Goal: Information Seeking & Learning: Learn about a topic

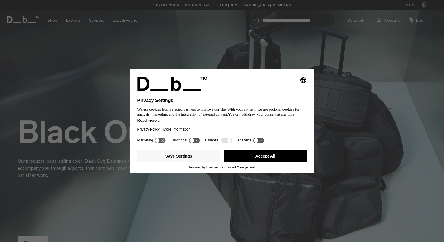
click at [259, 161] on button "Accept All" at bounding box center [265, 156] width 83 height 12
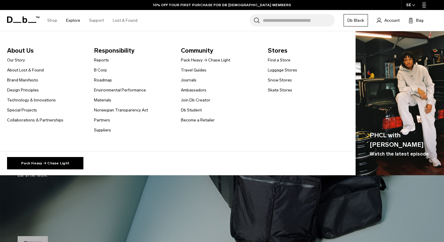
click at [24, 50] on span "About Us" at bounding box center [46, 50] width 78 height 9
click at [18, 59] on link "Our Story" at bounding box center [16, 60] width 18 height 6
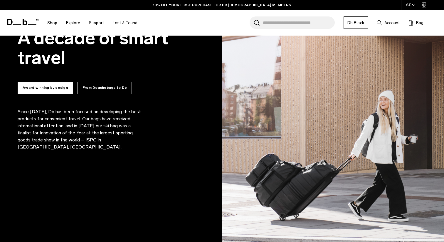
scroll to position [380, 0]
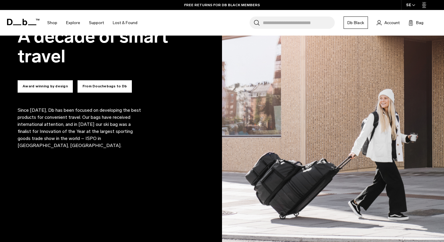
click at [93, 89] on button "From Douchebags to Db" at bounding box center [105, 86] width 54 height 12
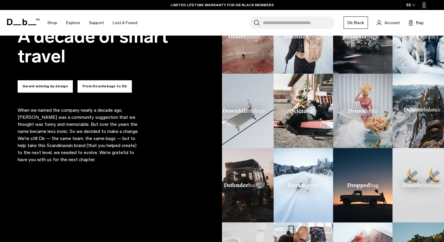
click at [56, 87] on button "Award winning by design" at bounding box center [45, 86] width 55 height 12
click at [59, 88] on button "Award winning by design" at bounding box center [45, 86] width 55 height 12
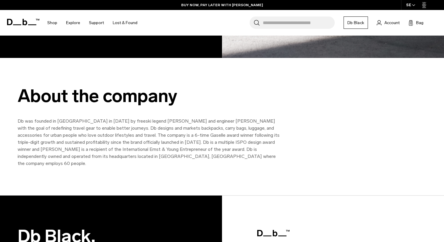
scroll to position [612, 0]
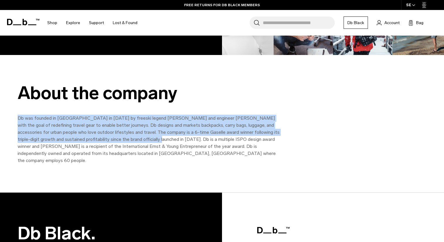
drag, startPoint x: 128, startPoint y: 139, endPoint x: 16, endPoint y: 119, distance: 113.9
click at [16, 119] on div "About the company Db was founded in Norway in 2009 by freeski legend Jon Olsson…" at bounding box center [222, 123] width 444 height 81
copy p "Db was founded in Norway in 2009 by freeski legend Jon Olsson and engineer Trul…"
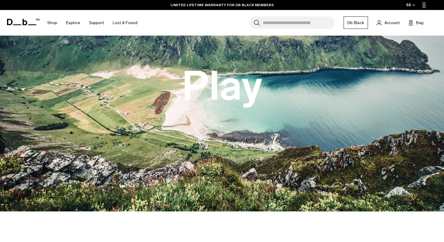
scroll to position [0, 0]
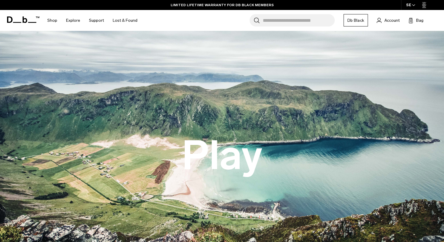
click at [23, 19] on icon at bounding box center [25, 19] width 5 height 6
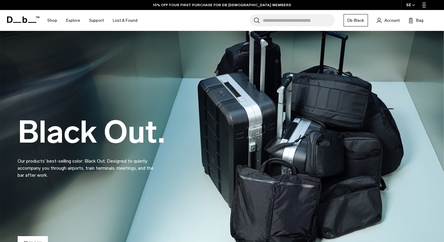
click at [21, 16] on h1 "Db" at bounding box center [23, 20] width 32 height 22
click at [24, 18] on icon at bounding box center [23, 19] width 32 height 6
